Goal: Information Seeking & Learning: Learn about a topic

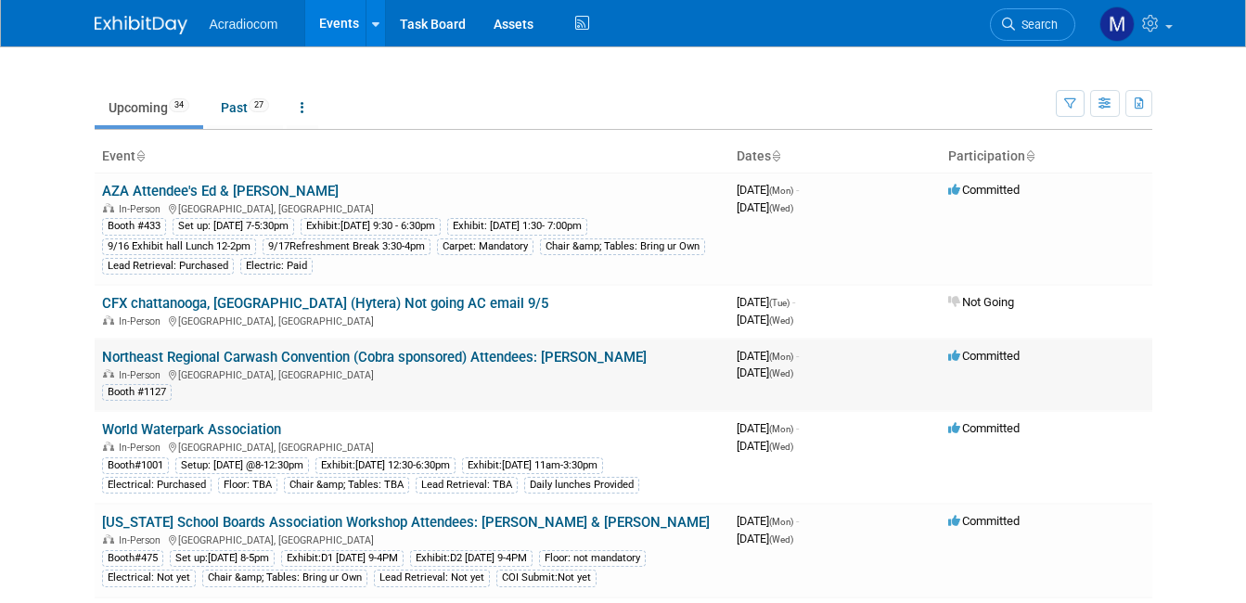
click at [300, 353] on link "Northeast Regional Carwash Convention (Cobra sponsored) Attendees: Dennis" at bounding box center [374, 357] width 545 height 17
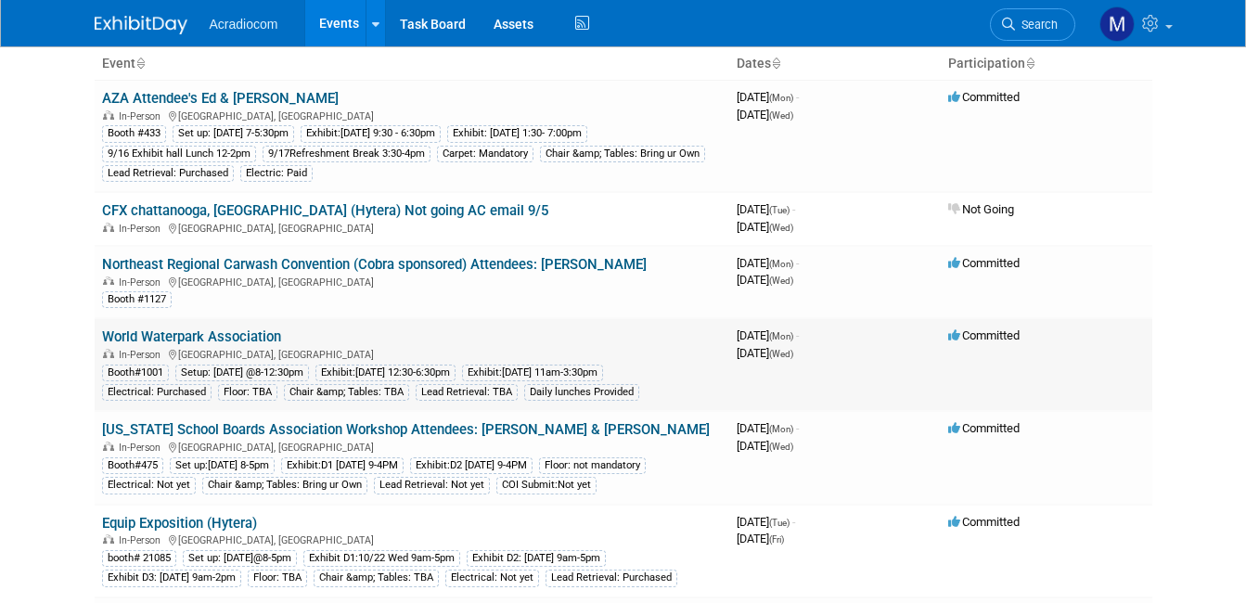
click at [162, 340] on link "World Waterpark Association" at bounding box center [191, 337] width 179 height 17
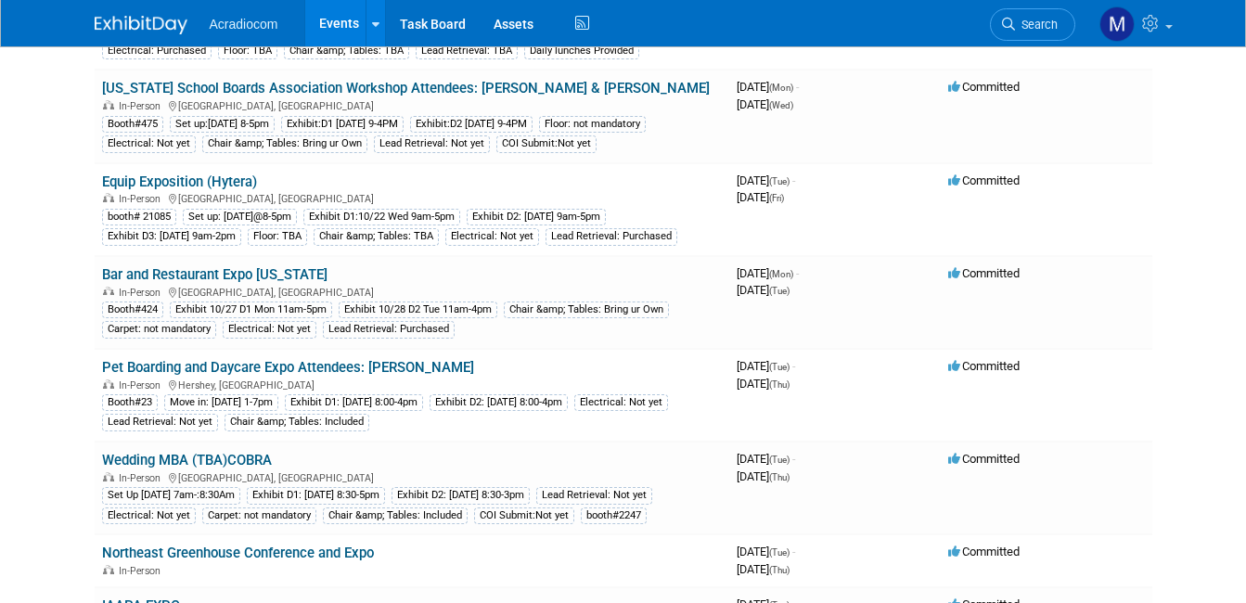
scroll to position [464, 0]
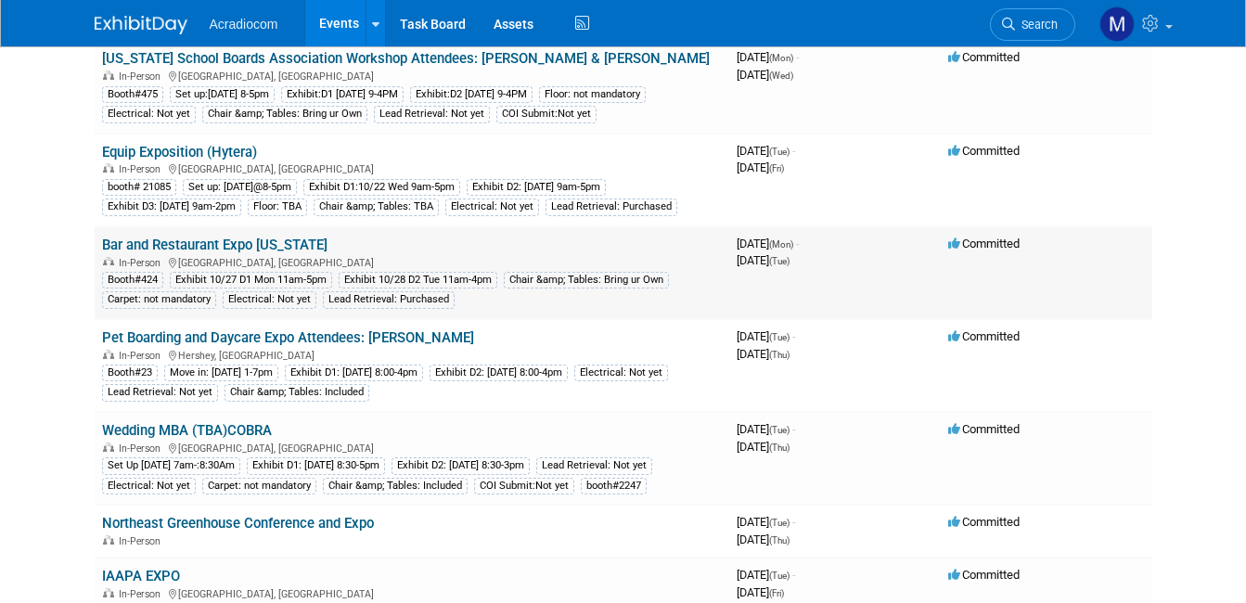
click at [252, 246] on link "Bar and Restaurant Expo Colorado" at bounding box center [215, 245] width 226 height 17
click at [147, 427] on link "Wedding MBA (TBA)COBRA" at bounding box center [187, 430] width 170 height 17
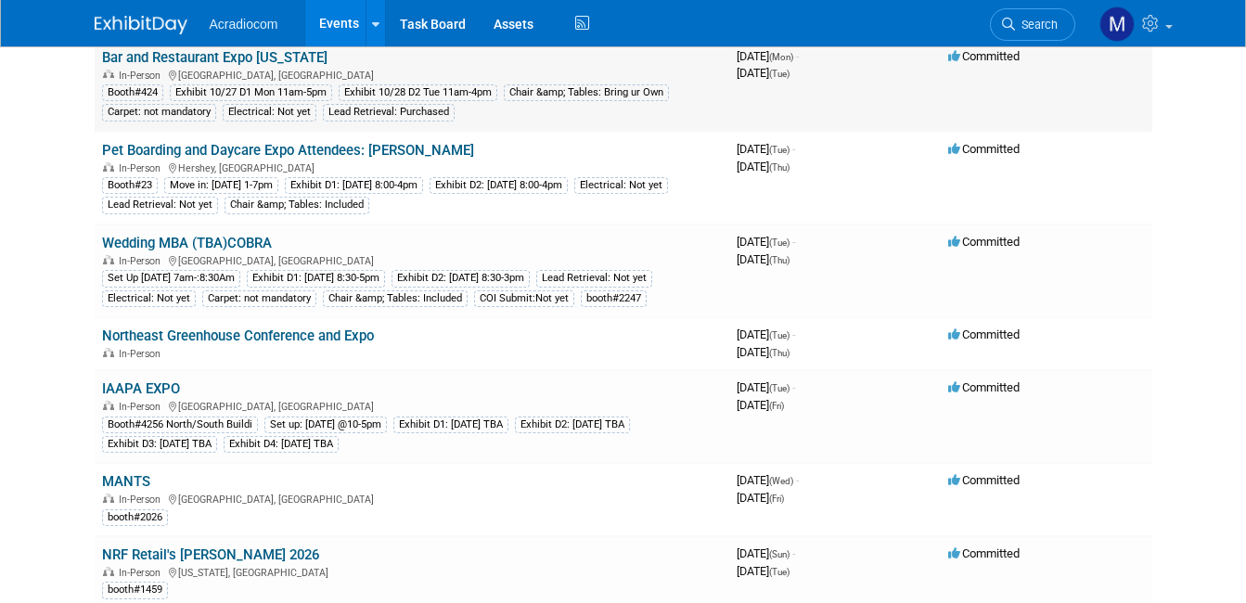
scroll to position [742, 0]
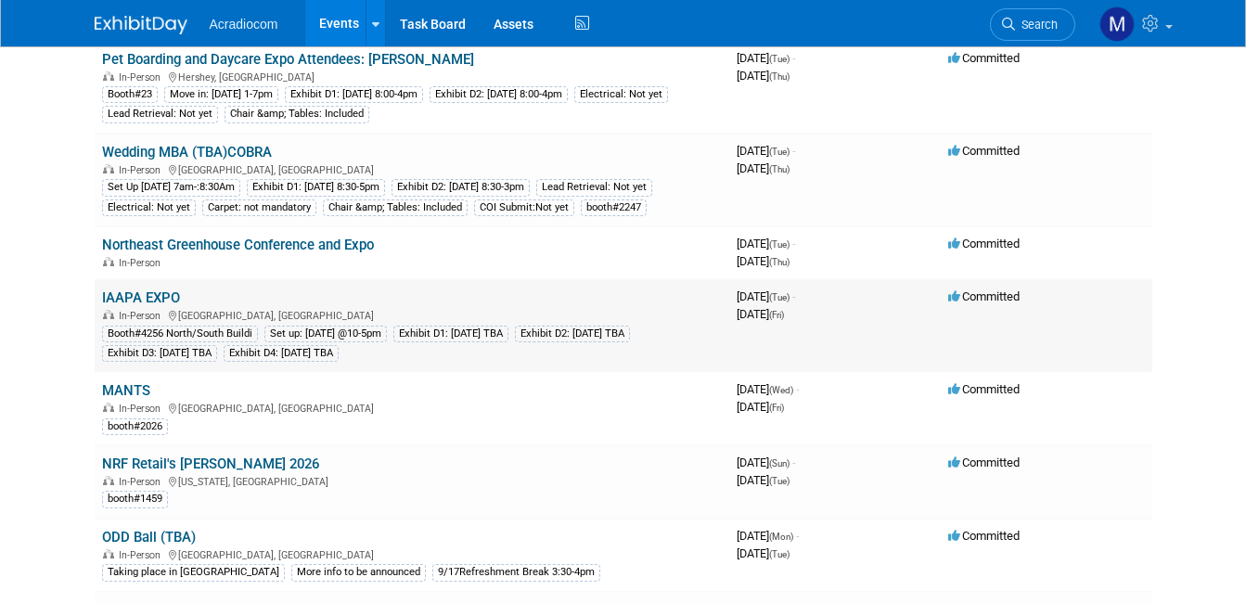
click at [139, 297] on link "IAAPA EXPO" at bounding box center [141, 298] width 78 height 17
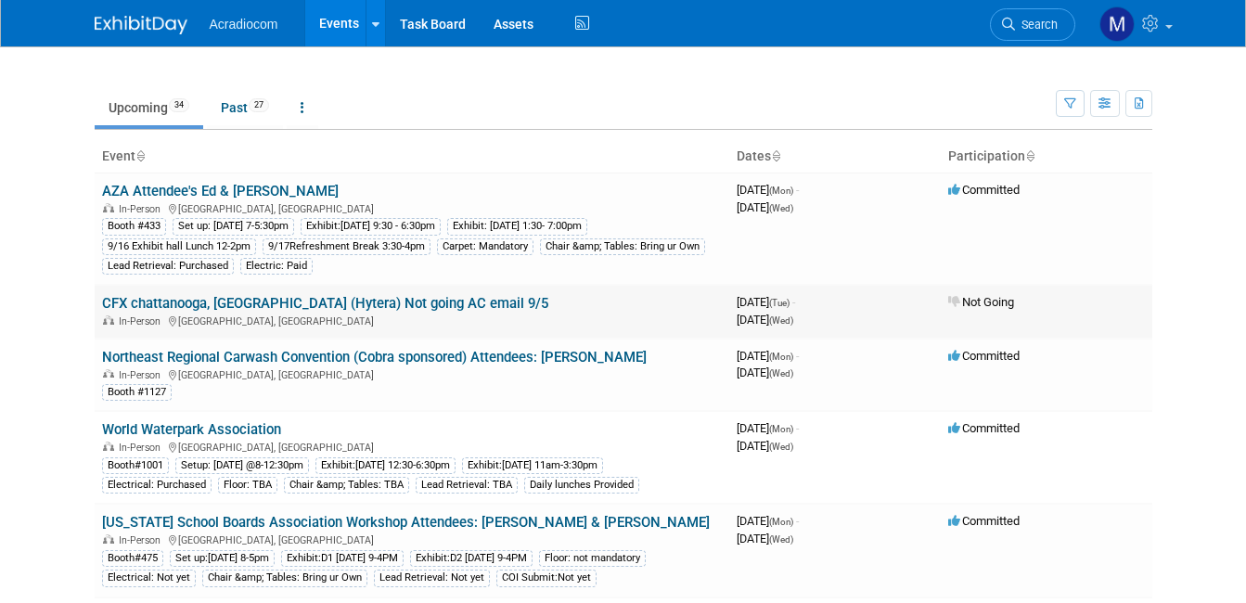
scroll to position [93, 0]
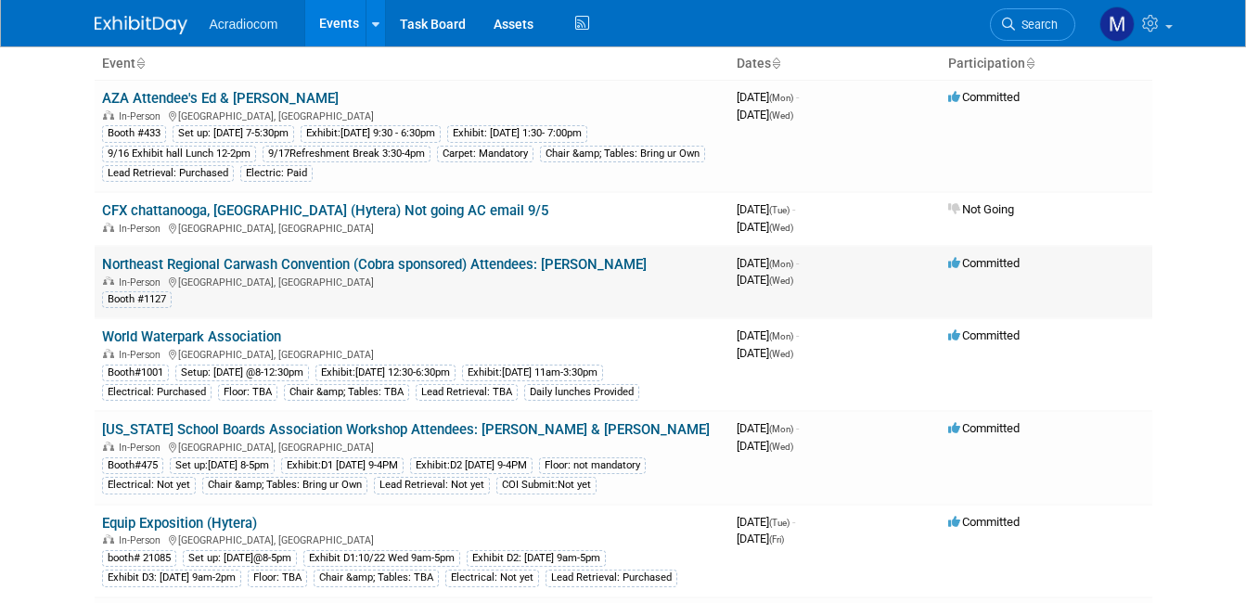
click at [237, 269] on link "Northeast Regional Carwash Convention (Cobra sponsored) Attendees: Dennis" at bounding box center [374, 264] width 545 height 17
click at [167, 336] on link "World Waterpark Association" at bounding box center [191, 337] width 179 height 17
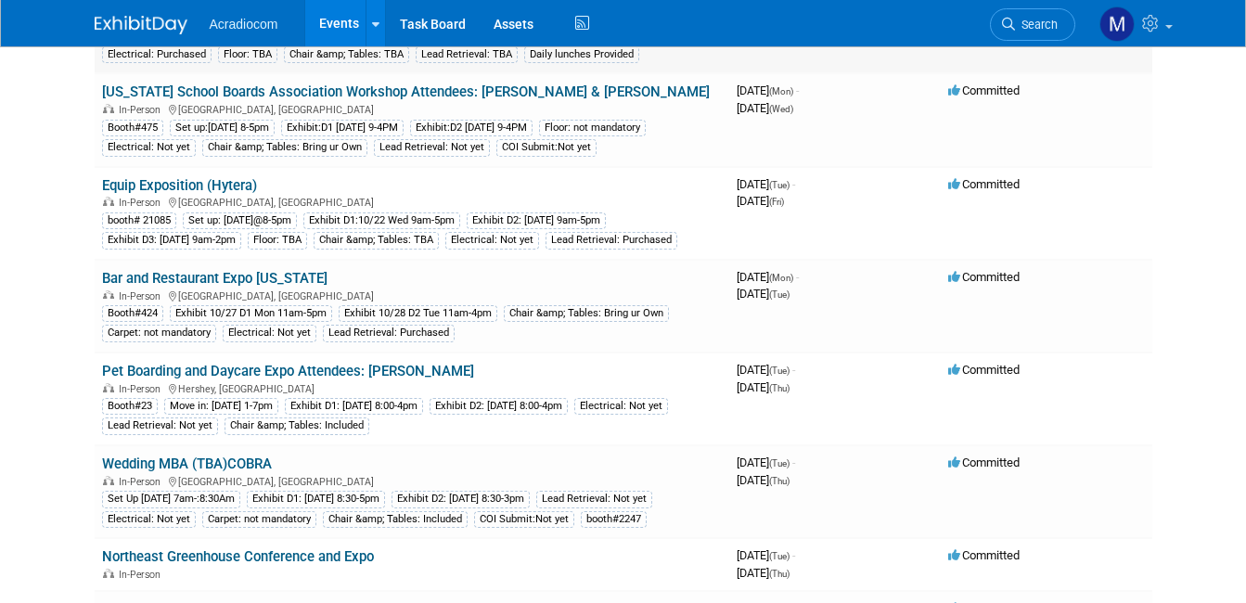
scroll to position [464, 0]
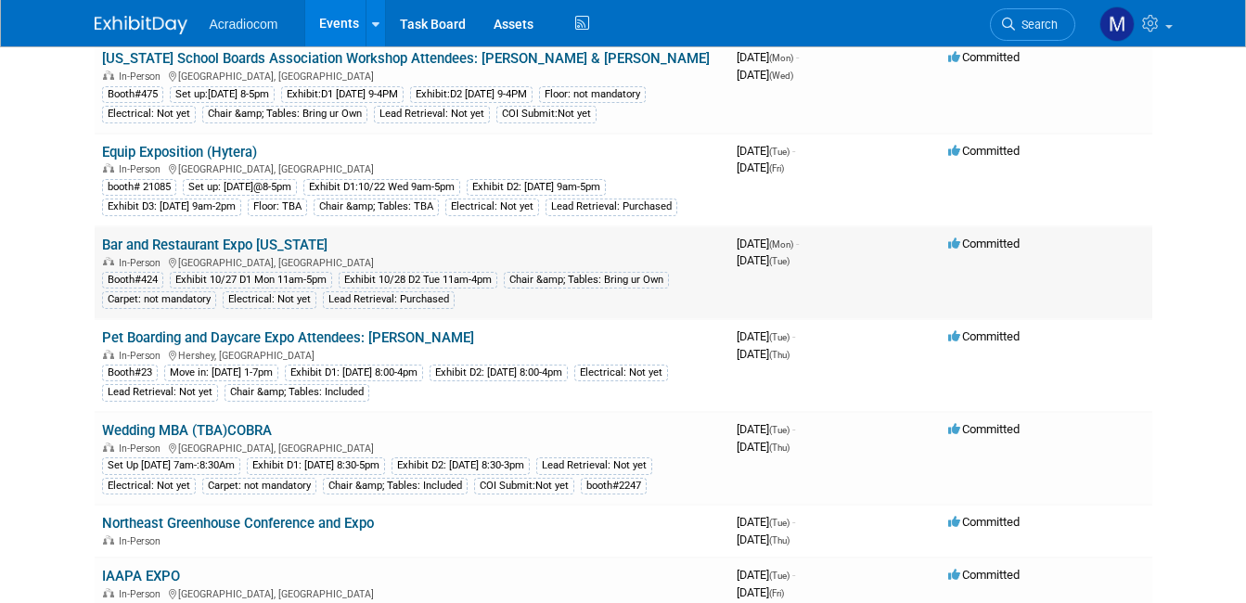
click at [227, 249] on link "Bar and Restaurant Expo Colorado" at bounding box center [215, 245] width 226 height 17
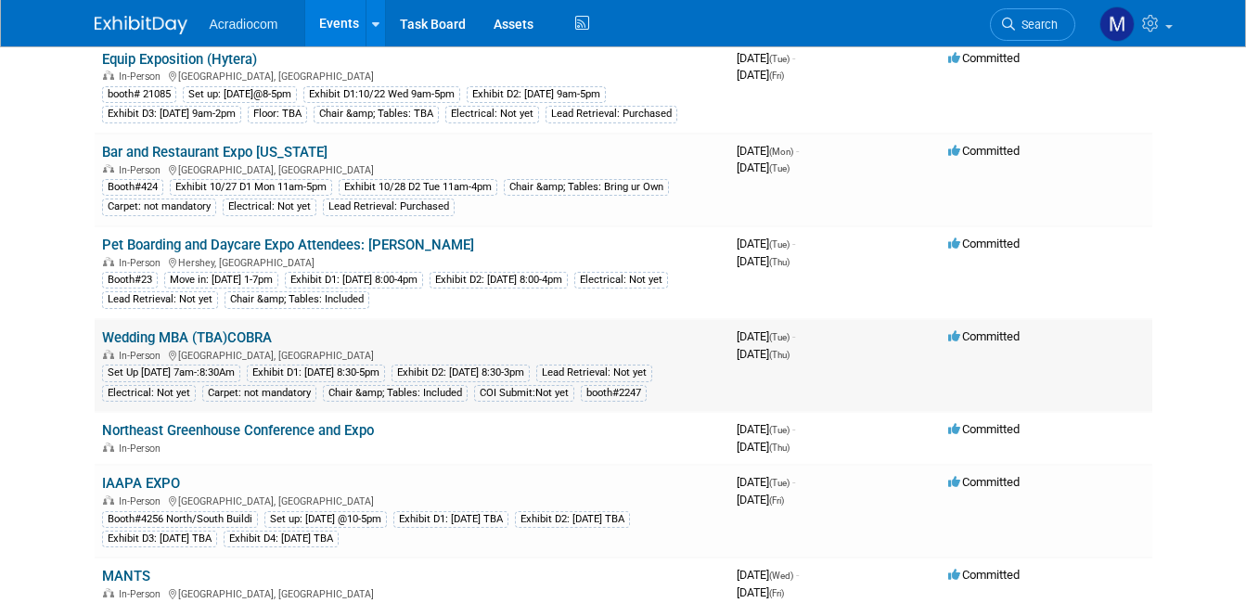
click at [127, 336] on link "Wedding MBA (TBA)COBRA" at bounding box center [187, 337] width 170 height 17
click at [138, 330] on link "Wedding MBA (TBA)COBRA" at bounding box center [187, 337] width 170 height 17
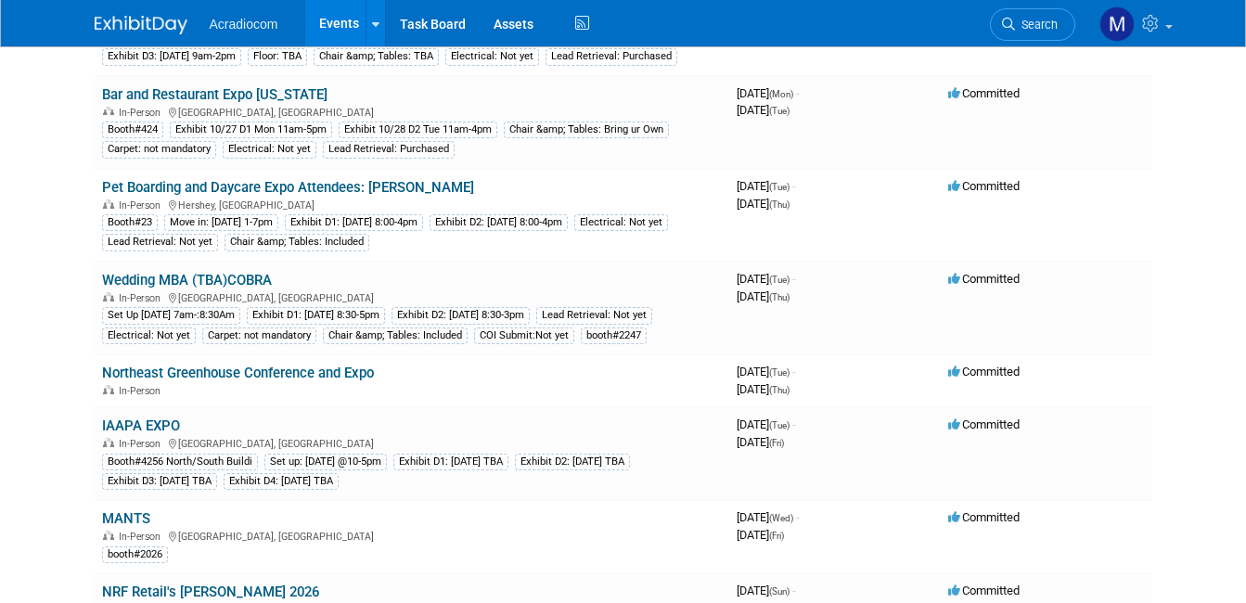
scroll to position [835, 0]
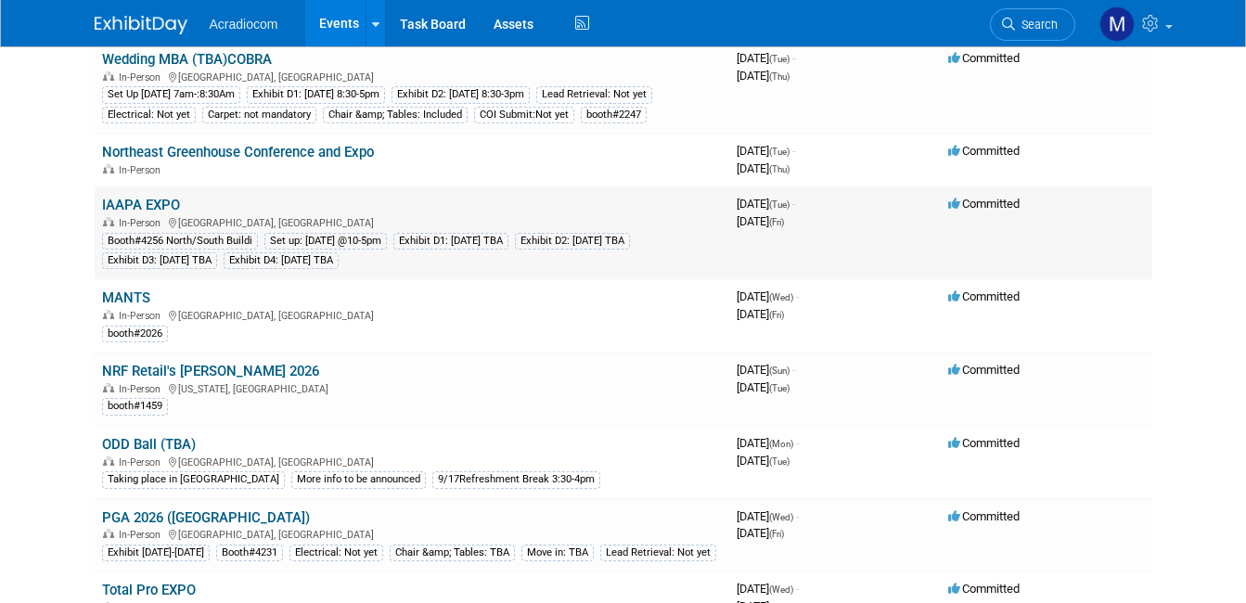
click at [122, 206] on link "IAAPA EXPO" at bounding box center [141, 205] width 78 height 17
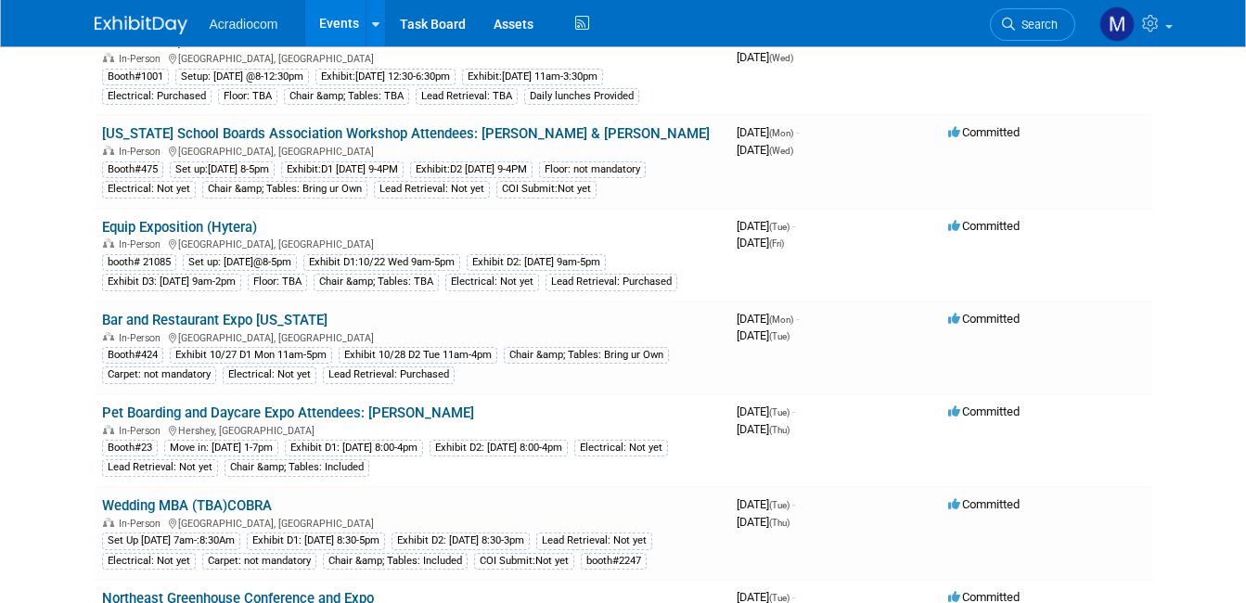
scroll to position [0, 0]
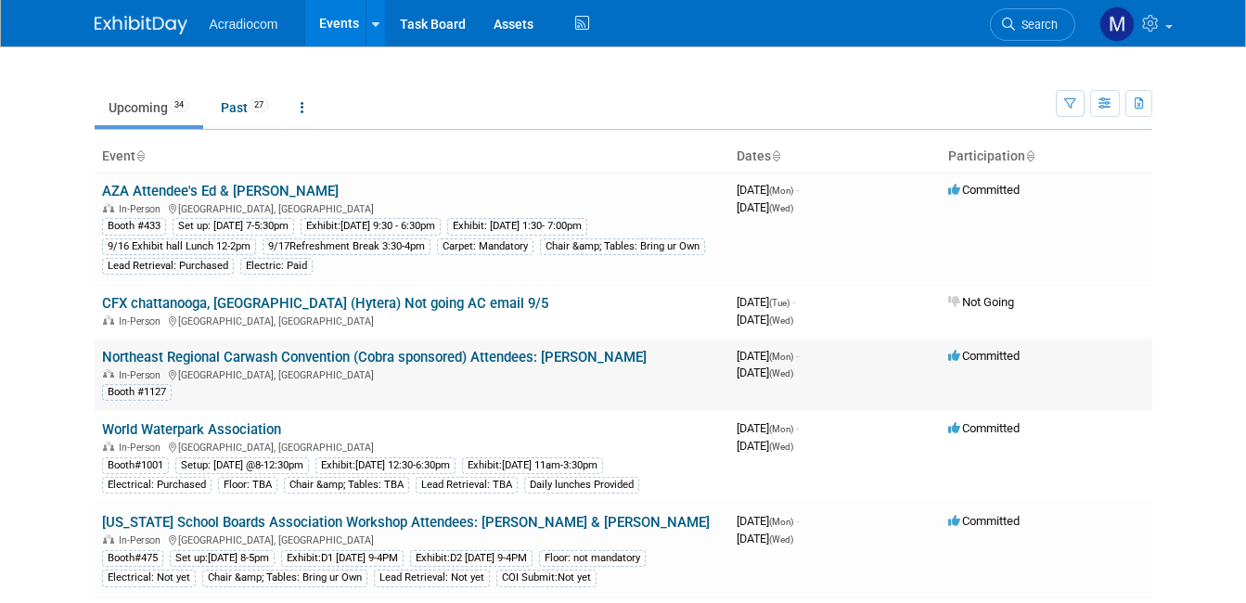
click at [178, 361] on link "Northeast Regional Carwash Convention (Cobra sponsored) Attendees: Dennis" at bounding box center [374, 357] width 545 height 17
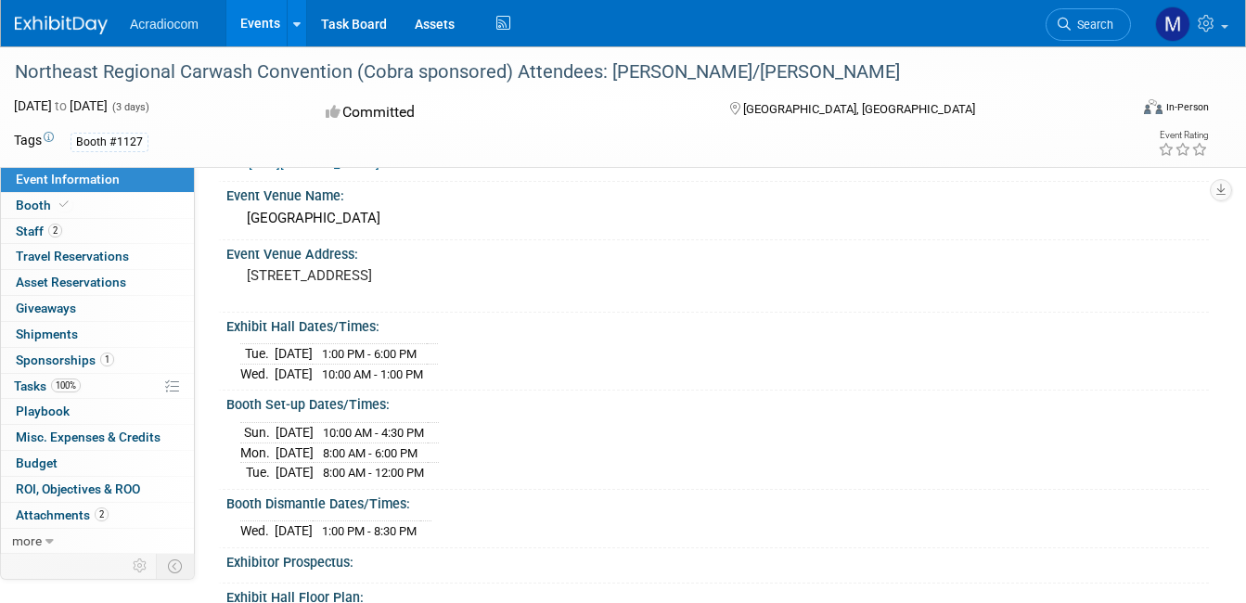
scroll to position [93, 0]
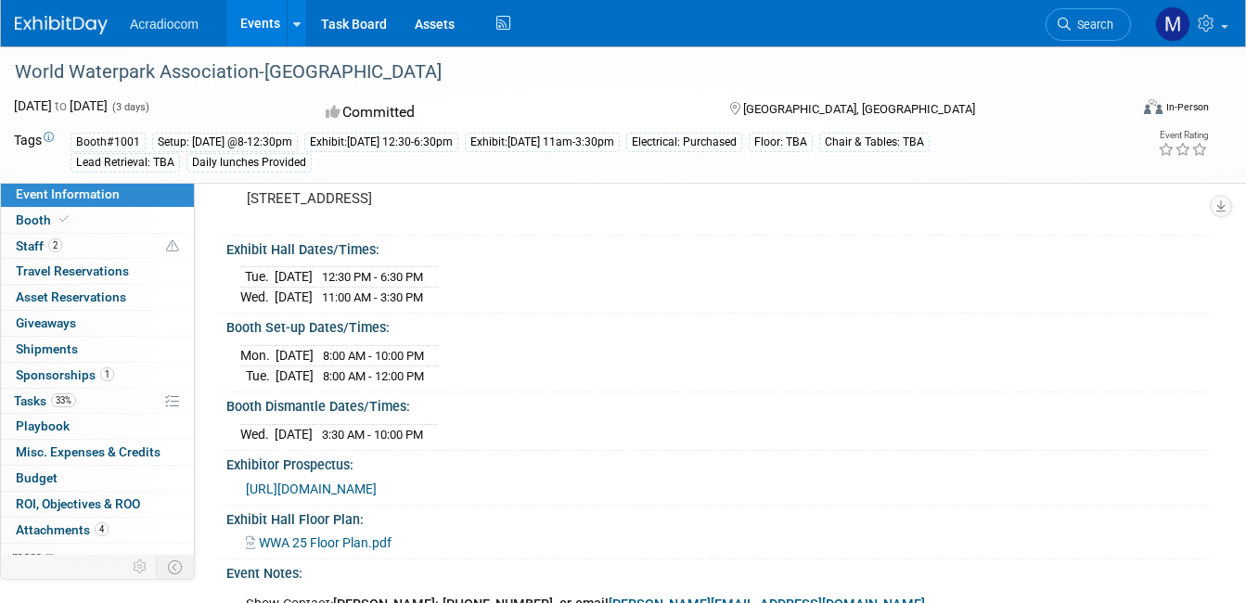
scroll to position [186, 0]
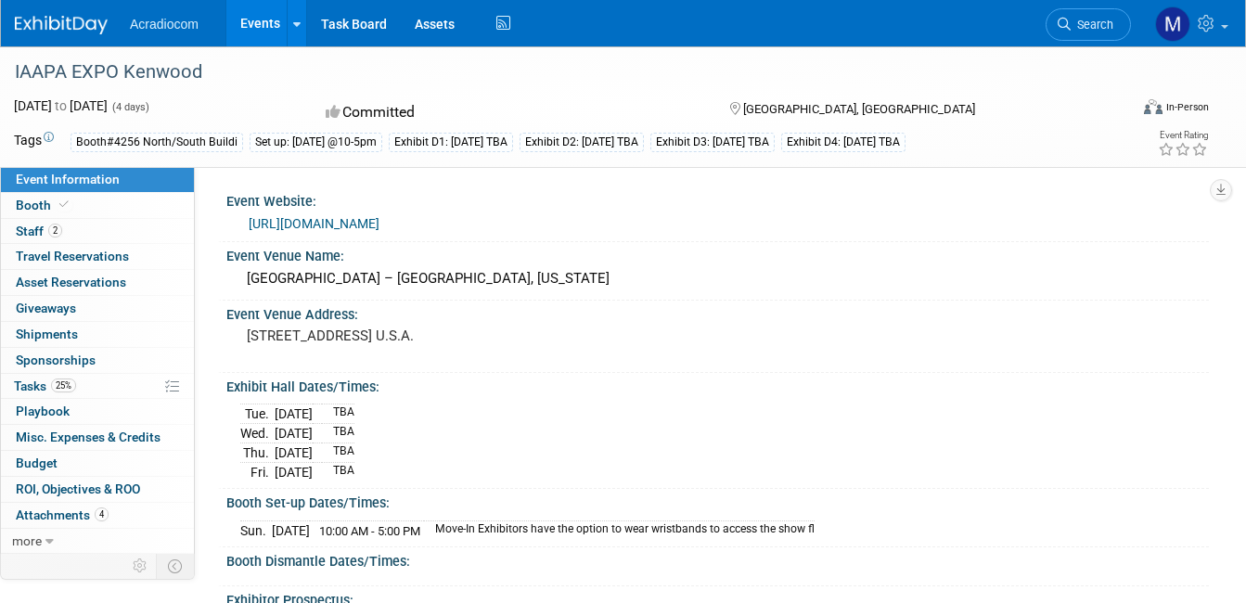
click at [332, 225] on link "[URL][DOMAIN_NAME]" at bounding box center [314, 223] width 131 height 15
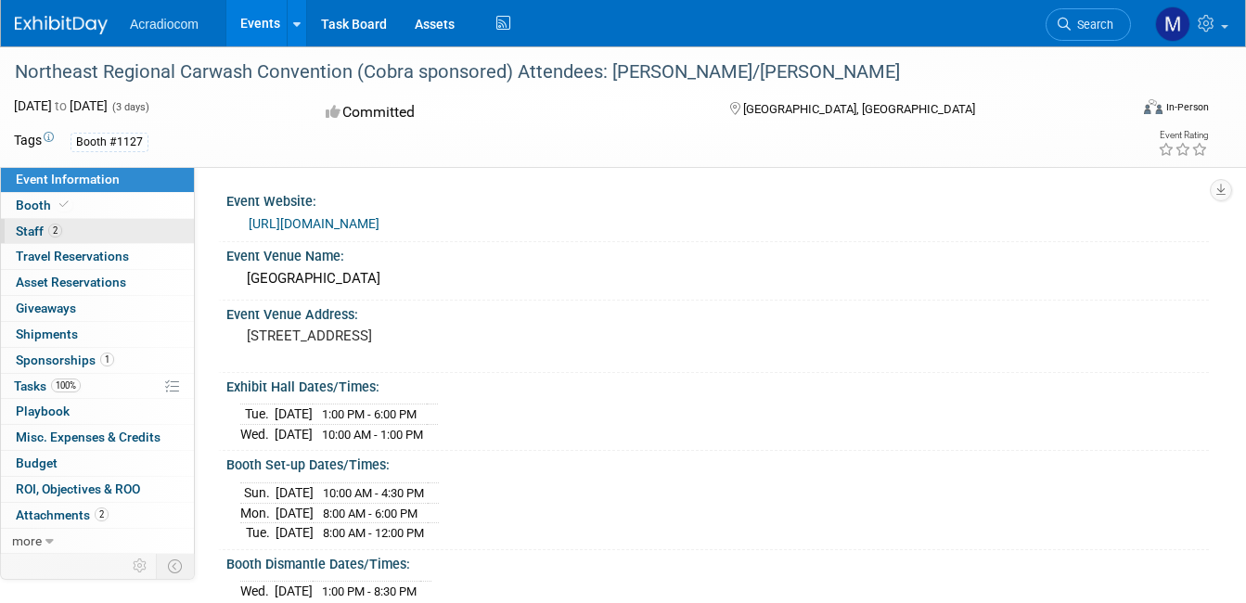
click at [34, 228] on span "Staff 2" at bounding box center [39, 231] width 46 height 15
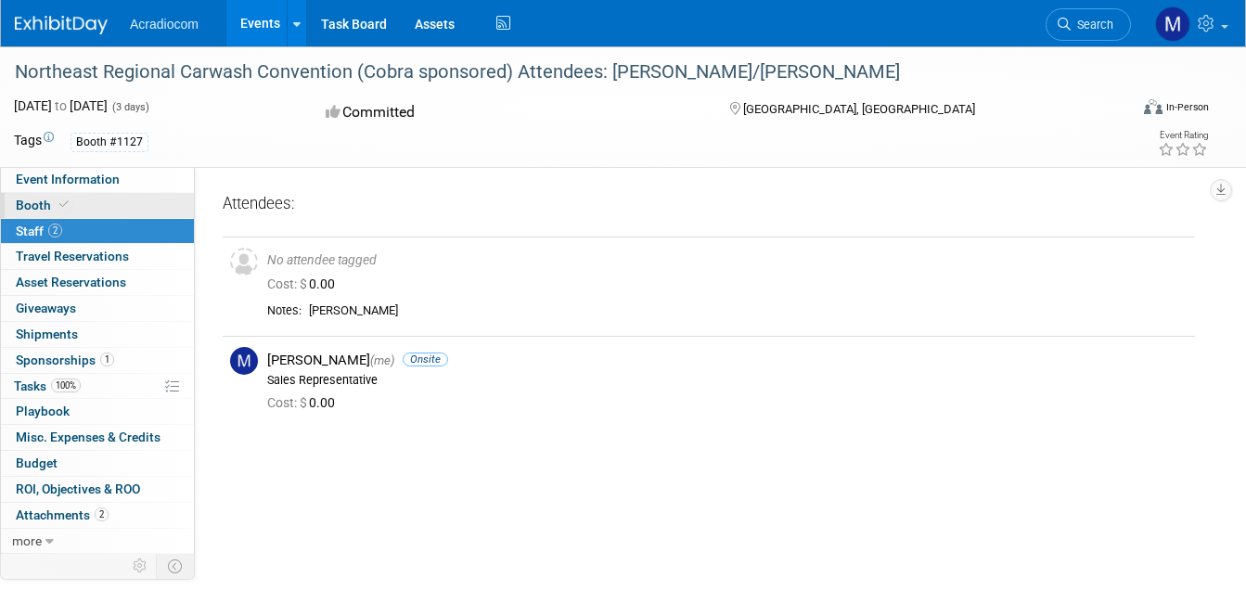
click at [40, 206] on span "Booth" at bounding box center [44, 205] width 57 height 15
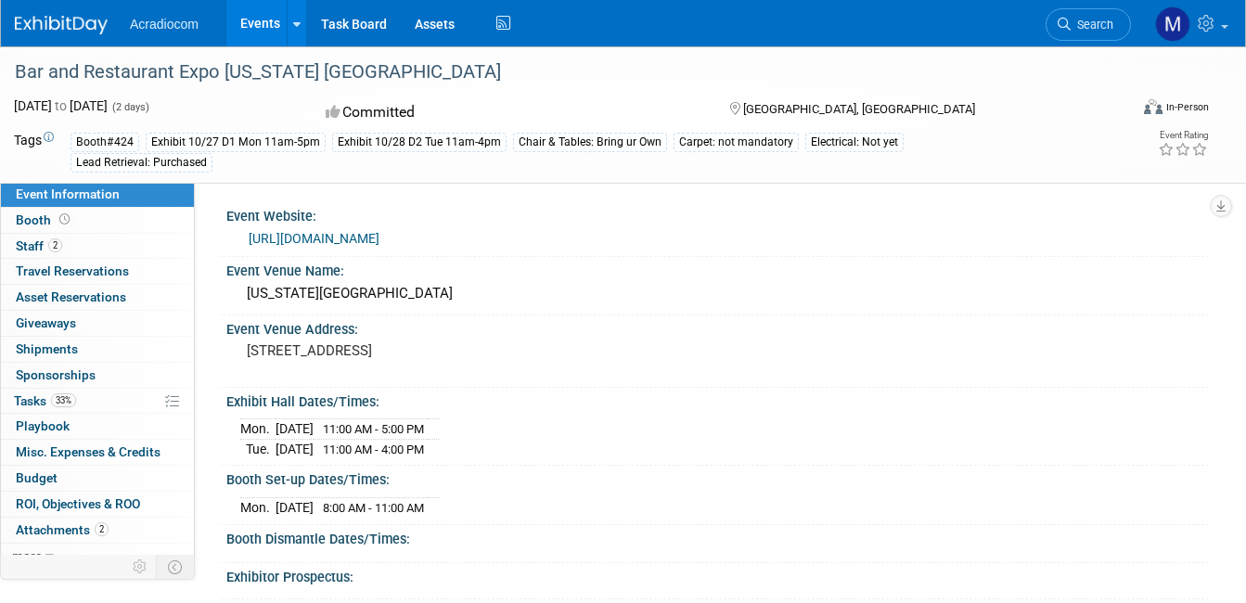
drag, startPoint x: 251, startPoint y: 12, endPoint x: 648, endPoint y: 245, distance: 460.5
click at [649, 243] on div "[URL][DOMAIN_NAME]" at bounding box center [722, 238] width 947 height 21
click at [33, 242] on span "Staff 2" at bounding box center [39, 246] width 46 height 15
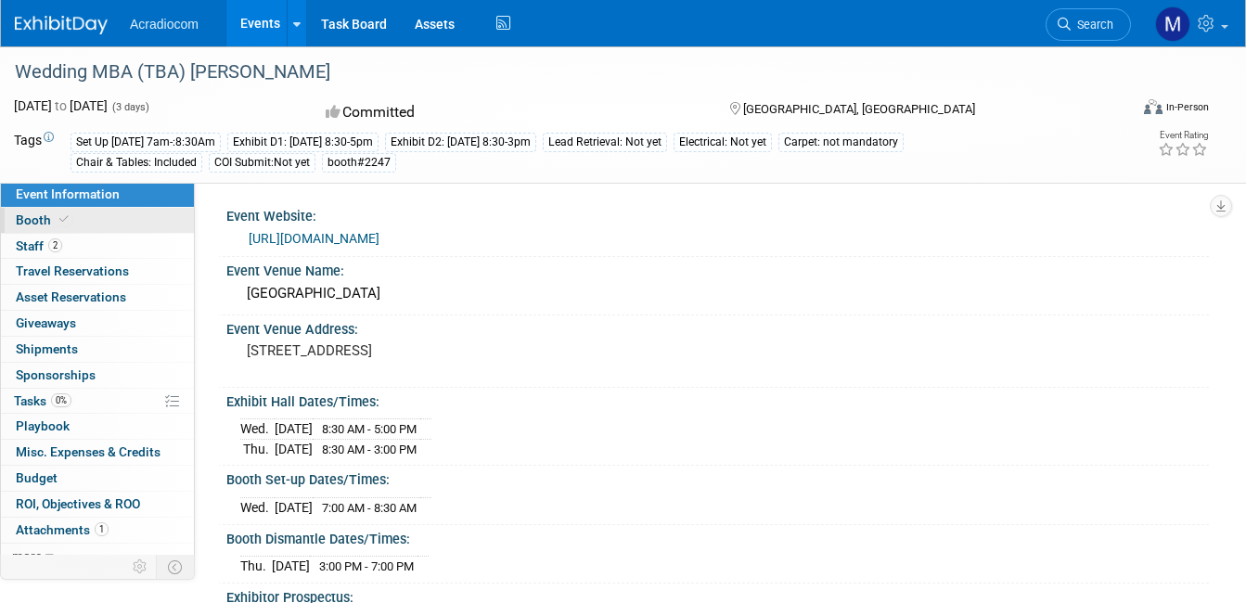
click at [18, 218] on span "Booth" at bounding box center [44, 220] width 57 height 15
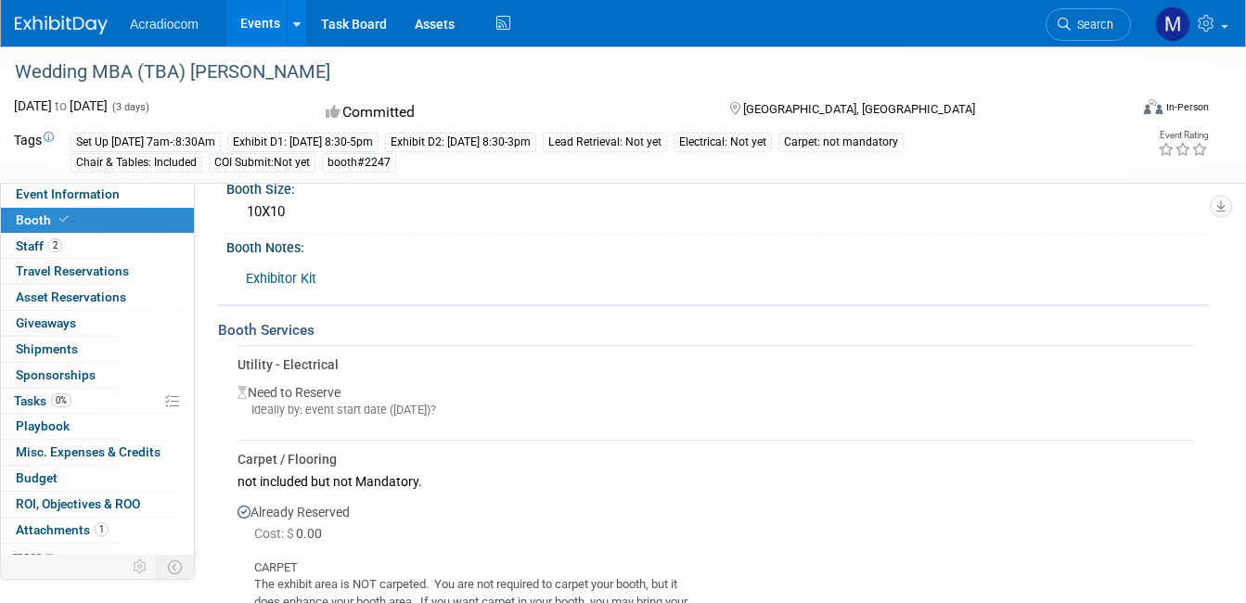
scroll to position [186, 0]
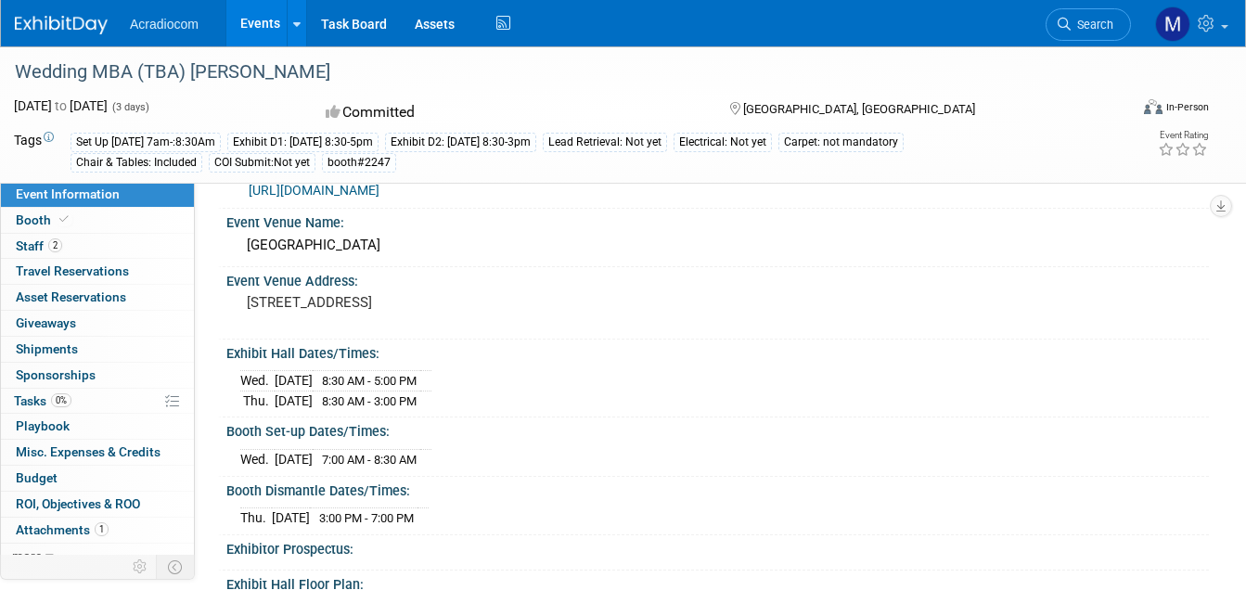
scroll to position [93, 0]
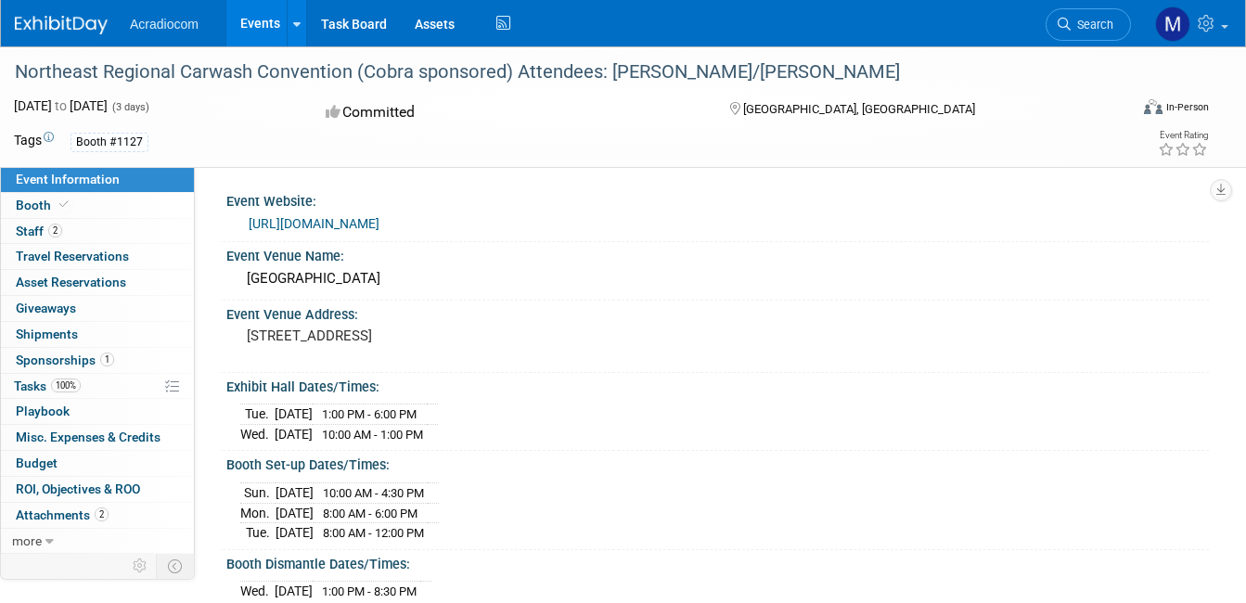
click at [340, 224] on link "[URL][DOMAIN_NAME]" at bounding box center [314, 223] width 131 height 15
